Goal: Task Accomplishment & Management: Manage account settings

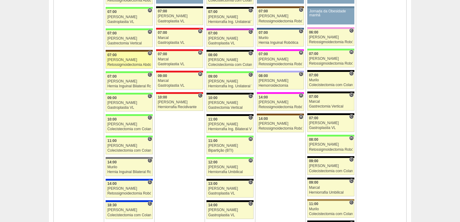
scroll to position [724, 0]
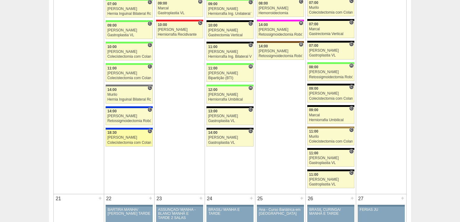
click at [120, 141] on div "Colecistectomia com Colangiografia VL" at bounding box center [129, 143] width 44 height 4
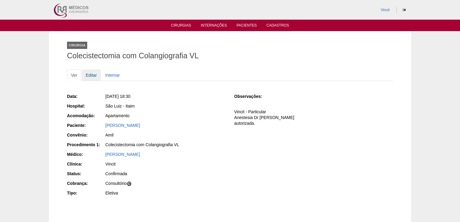
click at [92, 74] on link "Editar" at bounding box center [91, 74] width 19 height 11
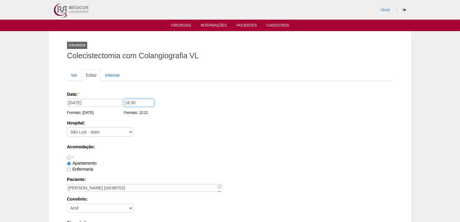
click at [135, 103] on input "18:30" at bounding box center [139, 103] width 30 height 8
type input "1"
click at [129, 102] on input "1700" at bounding box center [139, 103] width 30 height 8
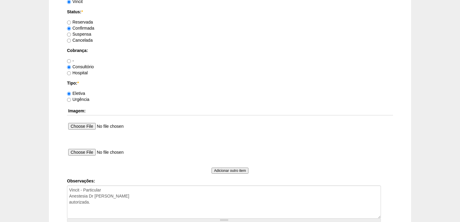
scroll to position [554, 0]
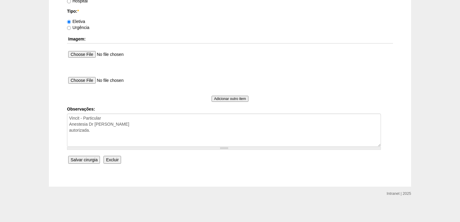
type input "17:00"
click at [89, 157] on input "Salvar cirurgia" at bounding box center [84, 160] width 32 height 8
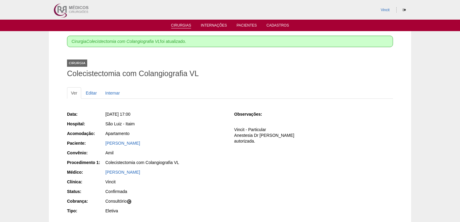
click at [182, 23] on link "Cirurgias" at bounding box center [181, 25] width 20 height 5
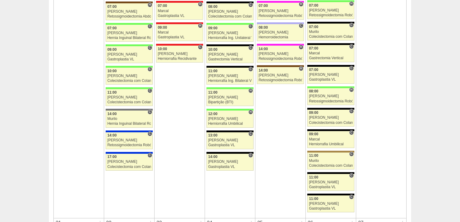
scroll to position [555, 0]
